Goal: Task Accomplishment & Management: Complete application form

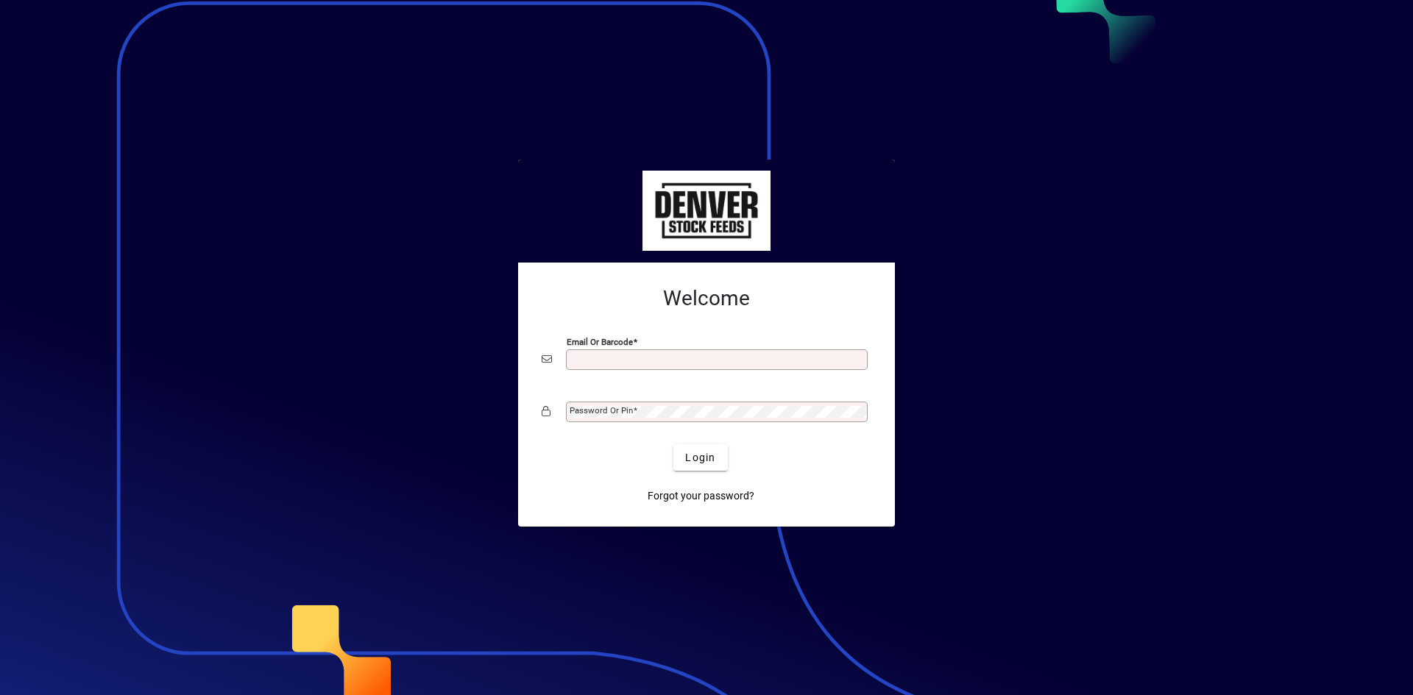
click at [867, 354] on div at bounding box center [867, 354] width 0 height 0
type input "**********"
click at [700, 455] on span "Login" at bounding box center [700, 457] width 30 height 15
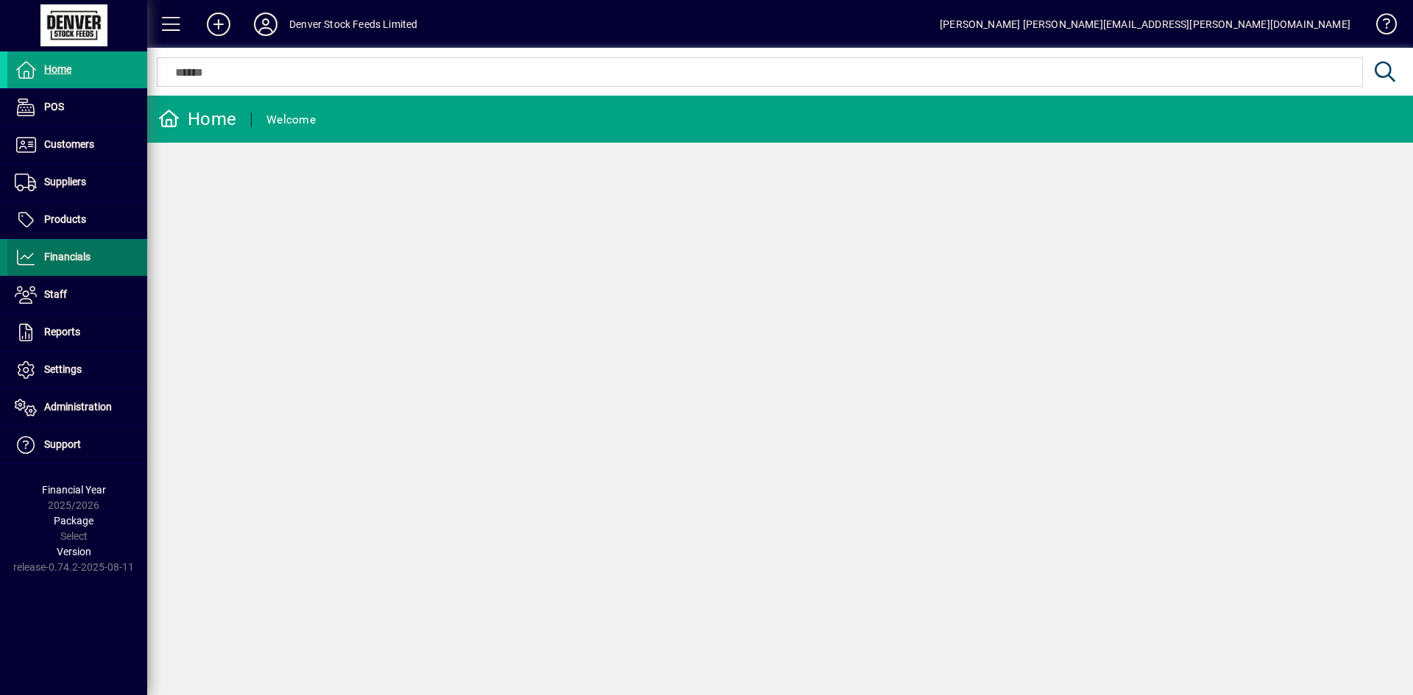
click at [78, 251] on span "Financials" at bounding box center [67, 257] width 46 height 12
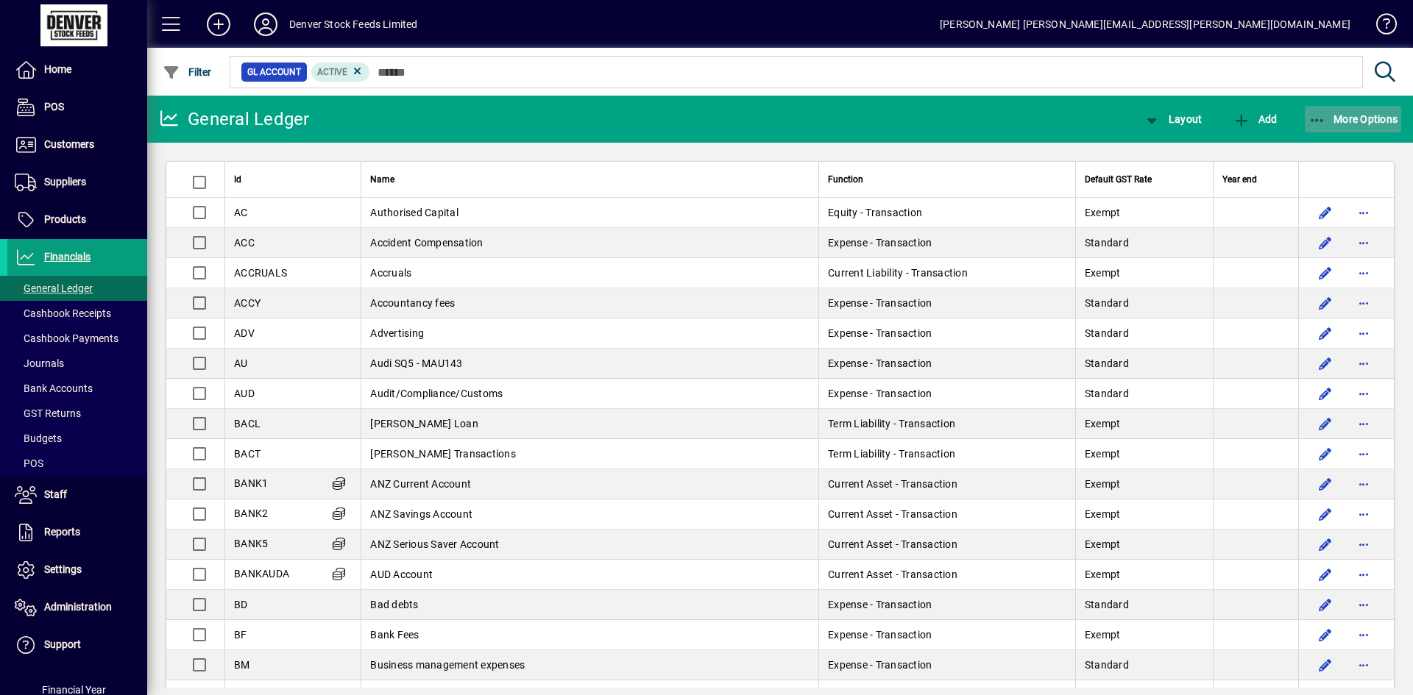
click at [1316, 124] on icon "button" at bounding box center [1317, 120] width 18 height 15
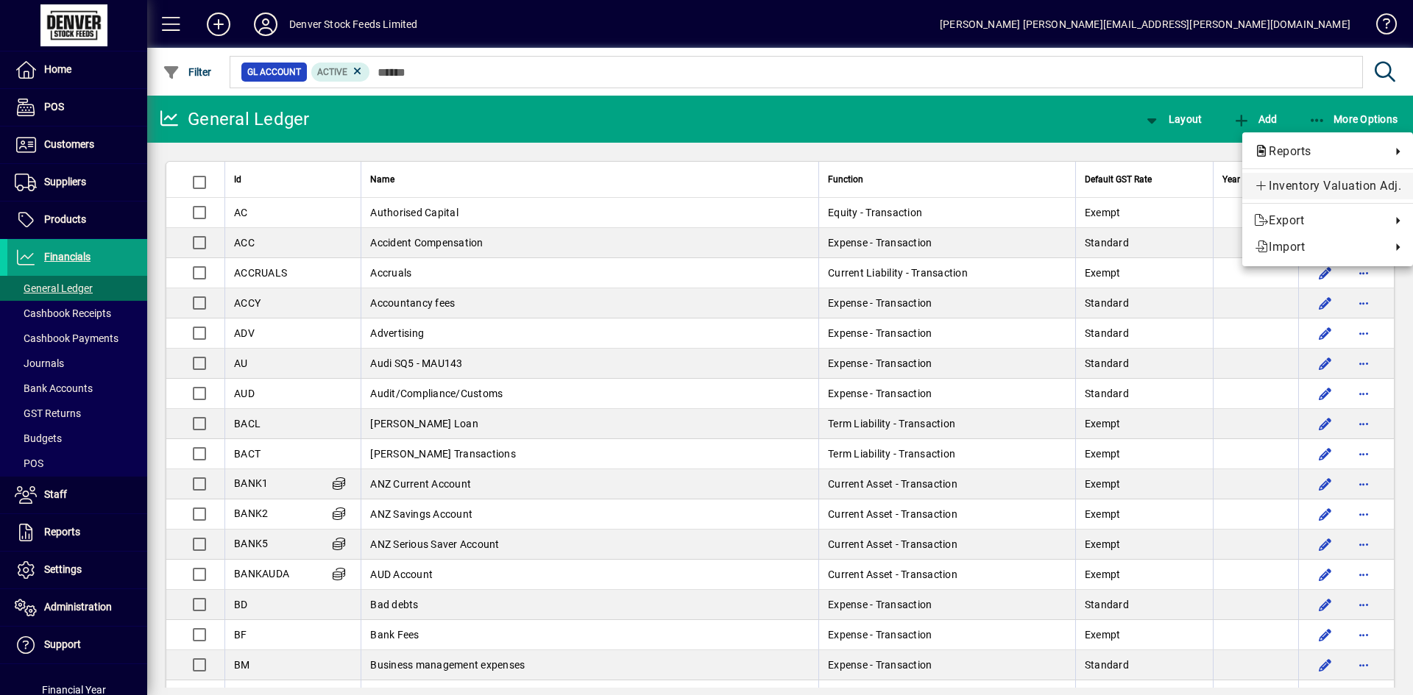
click at [1308, 185] on span "Inventory Valuation Adj." at bounding box center [1327, 186] width 147 height 18
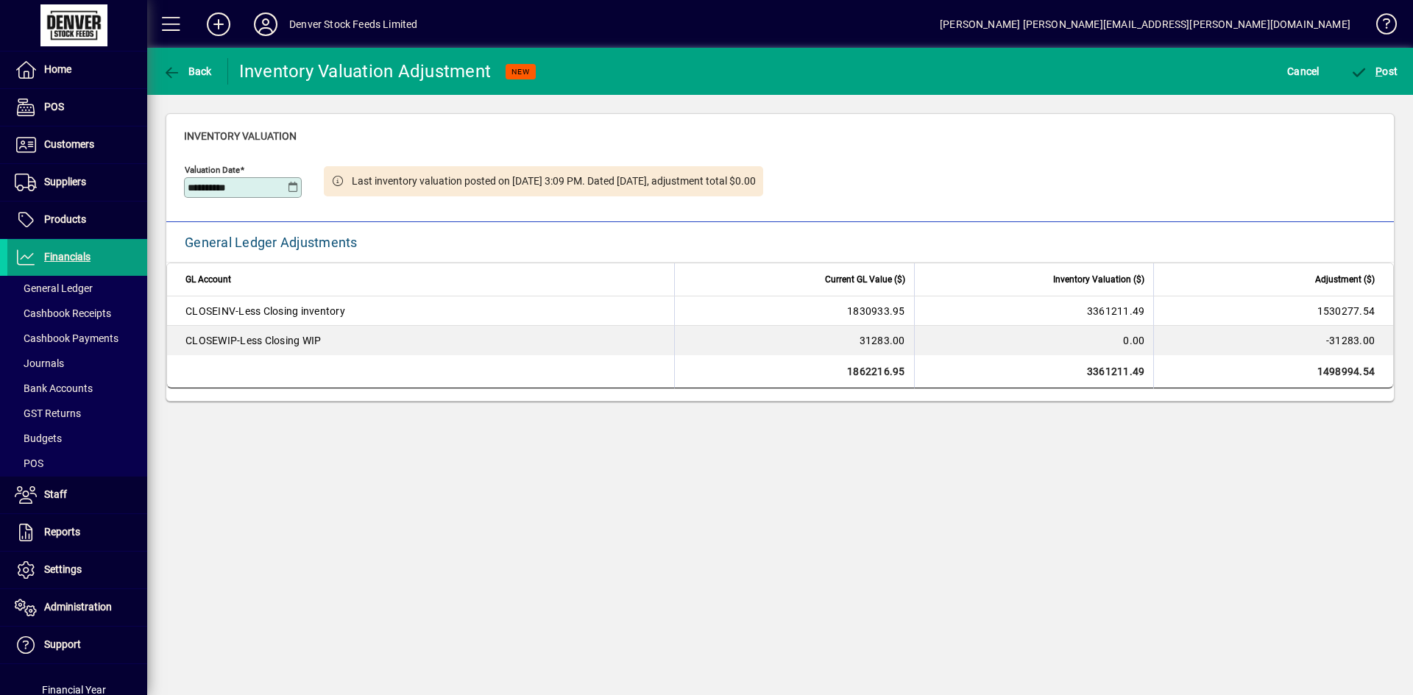
click at [291, 183] on icon at bounding box center [293, 188] width 11 height 12
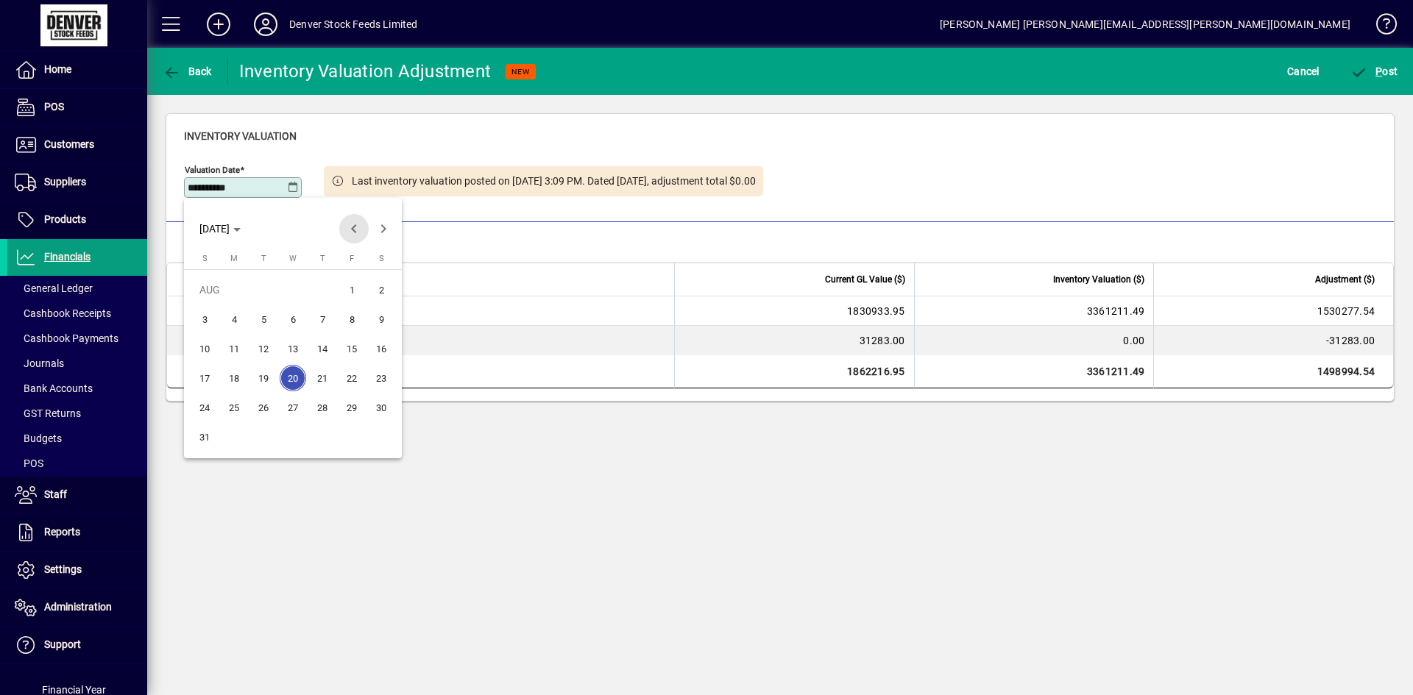
drag, startPoint x: 354, startPoint y: 233, endPoint x: 356, endPoint y: 244, distance: 10.5
click at [354, 235] on span "Previous month" at bounding box center [353, 228] width 29 height 29
click at [326, 443] on span "31" at bounding box center [322, 437] width 26 height 26
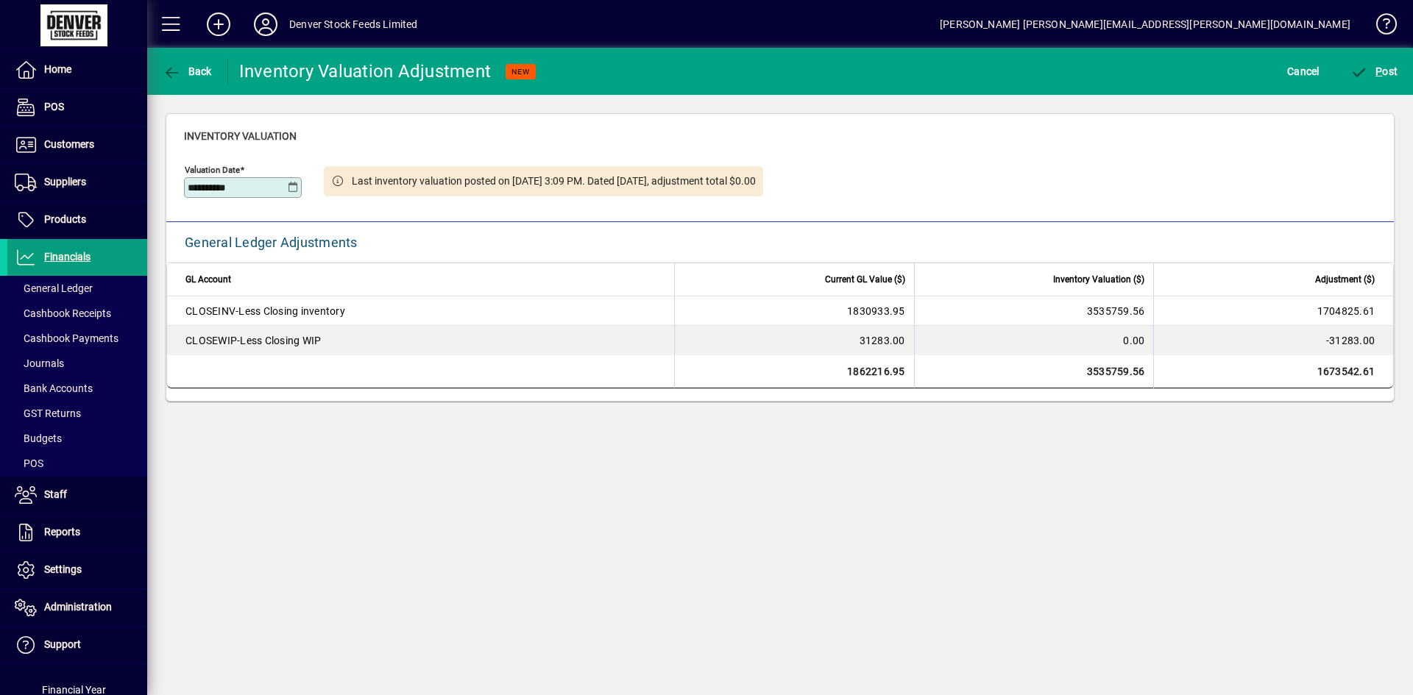
click at [588, 477] on div "**********" at bounding box center [780, 371] width 1266 height 647
click at [431, 299] on td "CLOSEINV - Less Closing inventory" at bounding box center [420, 311] width 507 height 29
click at [837, 314] on td "1830933.95" at bounding box center [794, 311] width 240 height 29
click at [1060, 312] on td "3535759.56" at bounding box center [1034, 311] width 240 height 29
click at [1068, 367] on td "3535759.56" at bounding box center [1034, 371] width 240 height 33
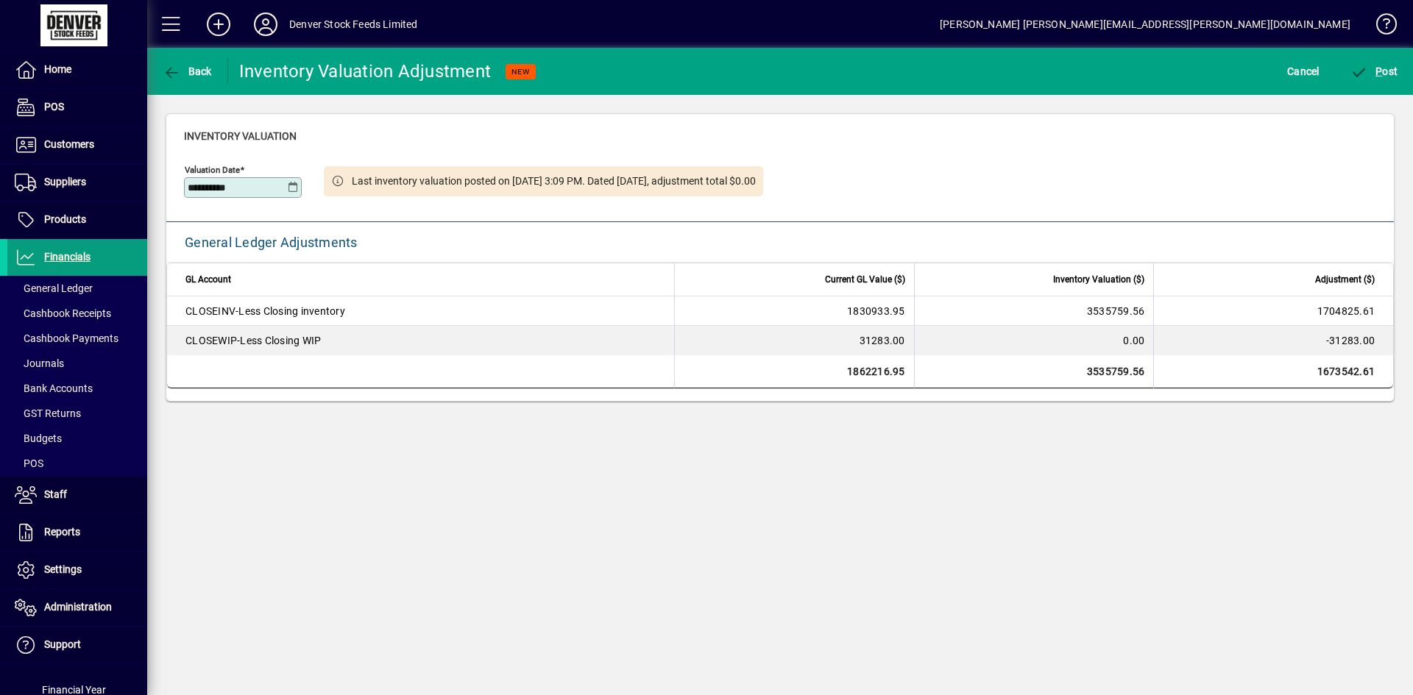
click at [293, 188] on icon at bounding box center [293, 188] width 11 height 12
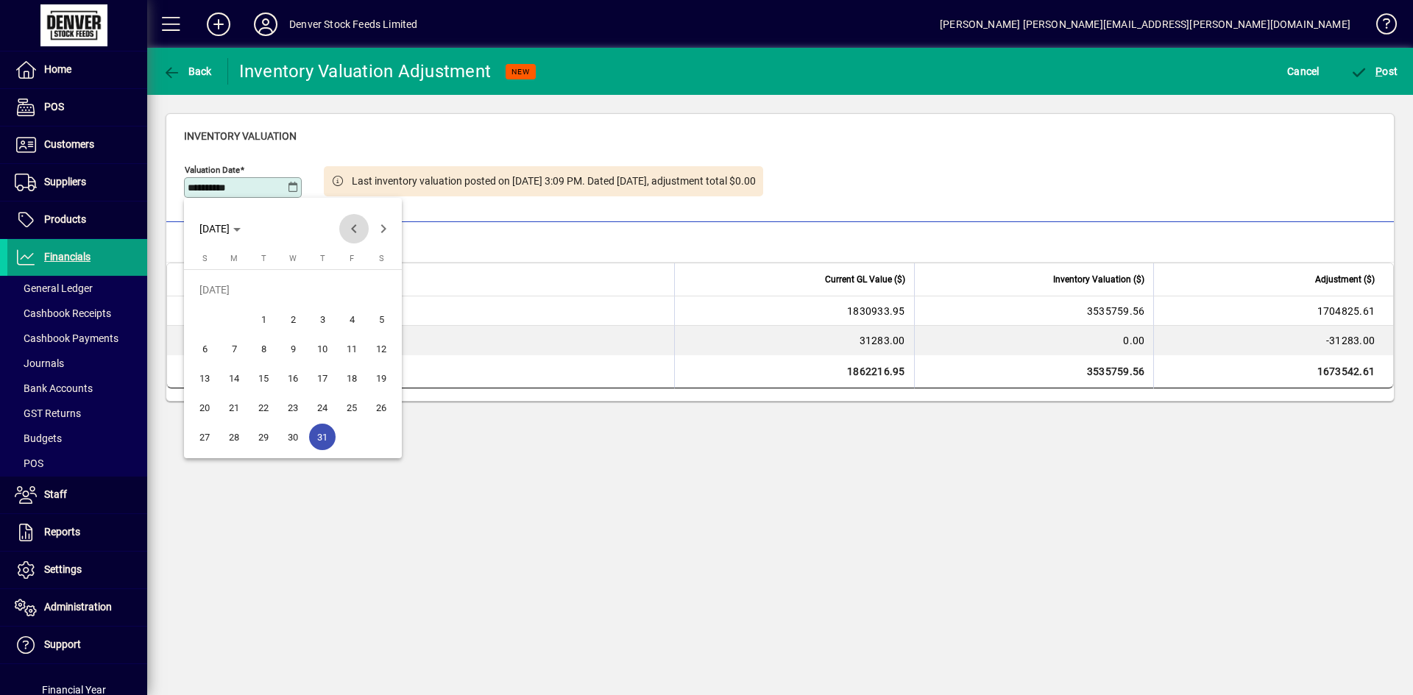
click at [356, 223] on span "Previous month" at bounding box center [353, 228] width 29 height 29
click at [232, 441] on span "30" at bounding box center [234, 437] width 26 height 26
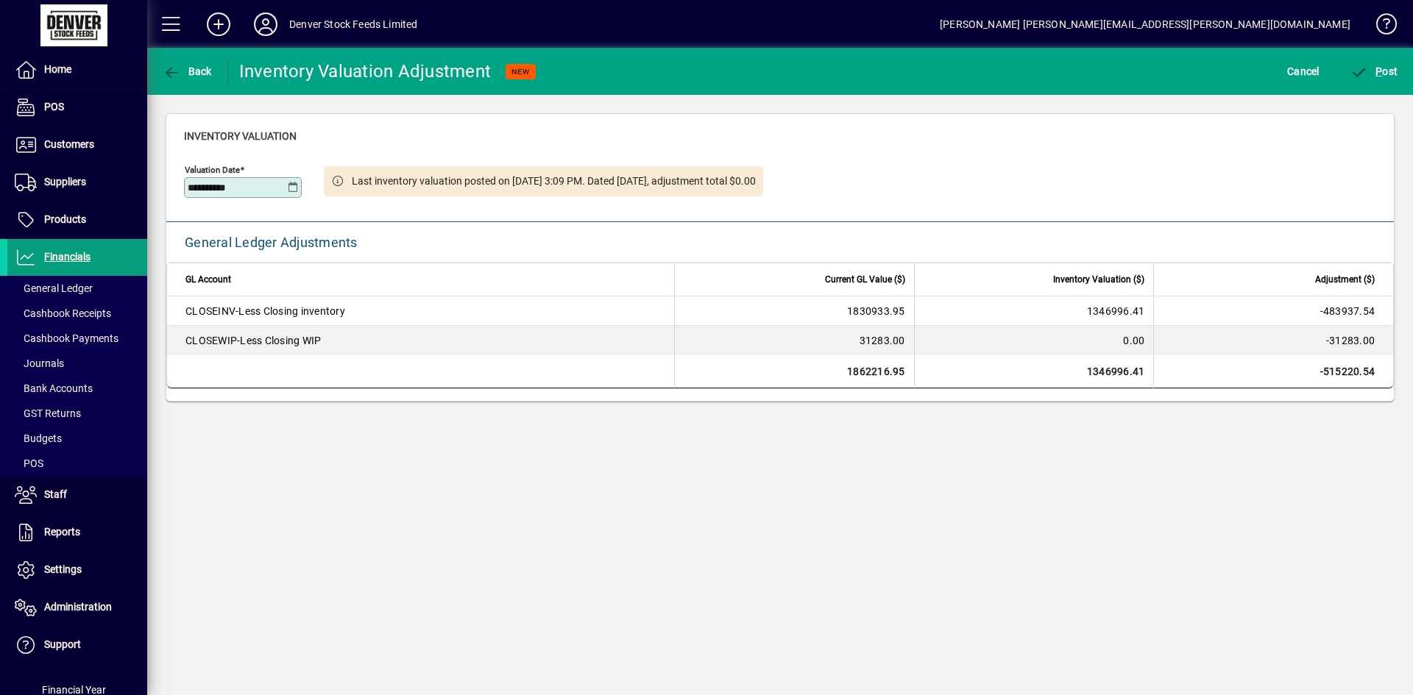
click at [298, 191] on icon at bounding box center [293, 188] width 11 height 12
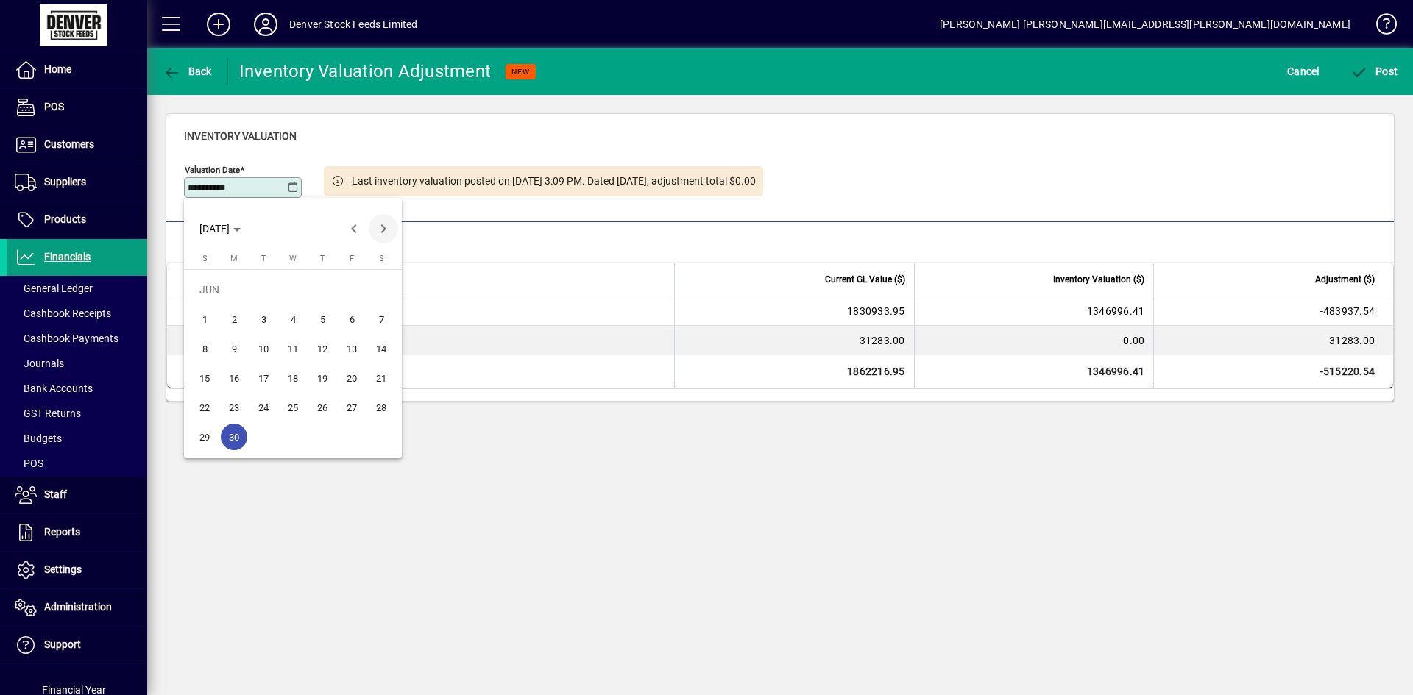
click at [383, 233] on span "Next month" at bounding box center [383, 228] width 29 height 29
click at [330, 439] on span "31" at bounding box center [322, 437] width 26 height 26
type input "**********"
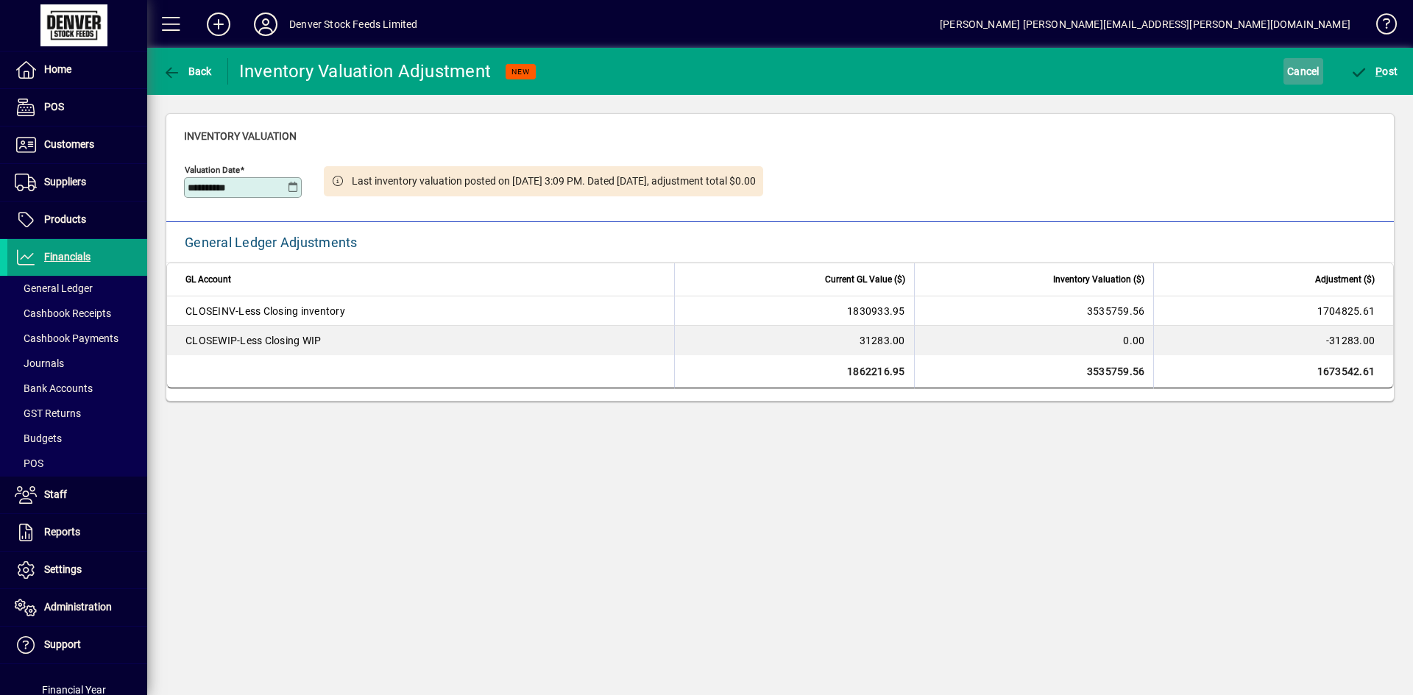
click at [1306, 64] on span "Cancel" at bounding box center [1303, 72] width 32 height 24
